Goal: Answer question/provide support

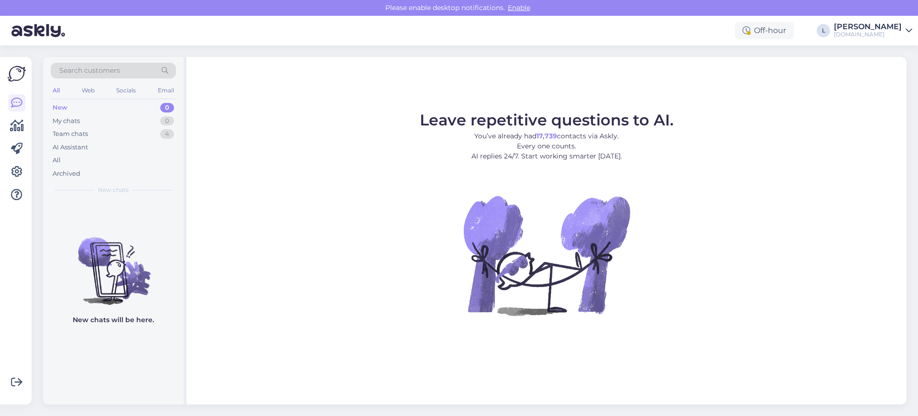
click at [121, 72] on div "Search customers" at bounding box center [113, 71] width 125 height 16
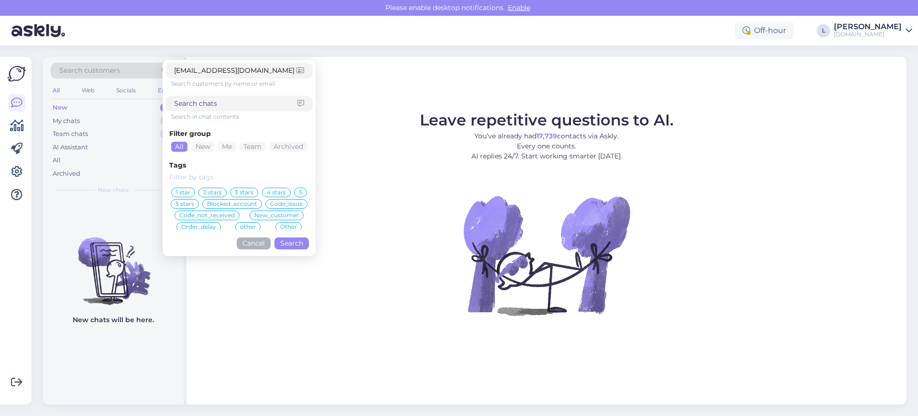
type input "[EMAIL_ADDRESS][DOMAIN_NAME]"
click at [304, 243] on button "Search" at bounding box center [292, 243] width 34 height 12
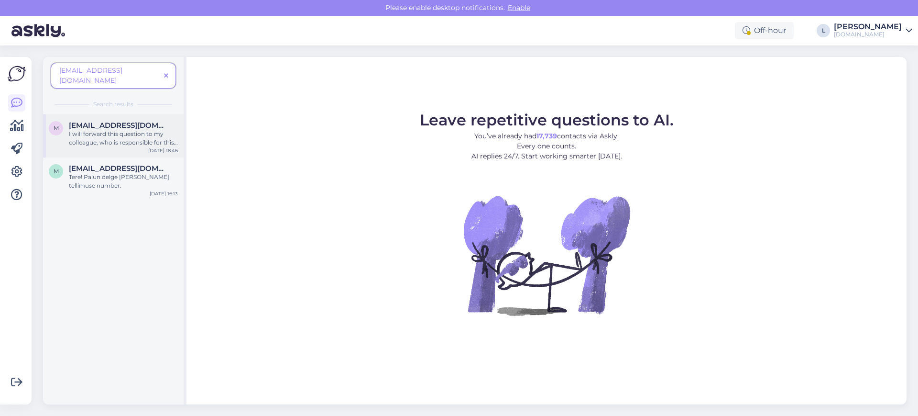
click at [133, 130] on div "I will forward this question to my colleague, who is responsible for this. The …" at bounding box center [123, 138] width 109 height 17
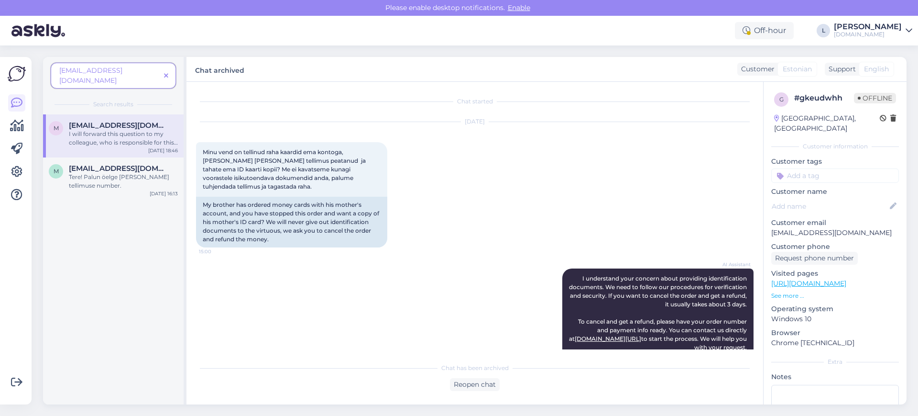
click at [102, 275] on div "m [EMAIL_ADDRESS][DOMAIN_NAME] I will forward this question to my colleague, wh…" at bounding box center [113, 259] width 141 height 290
click at [108, 173] on div "Tere! Palun öelge meile oma tellimuse number." at bounding box center [123, 181] width 109 height 17
